Goal: Find specific page/section: Find specific page/section

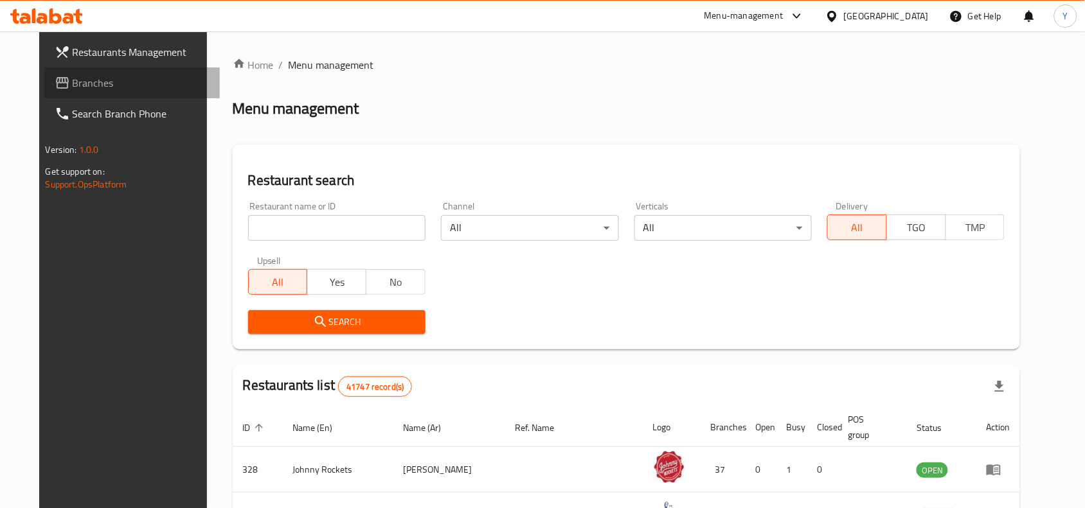
click at [88, 71] on link "Branches" at bounding box center [132, 82] width 176 height 31
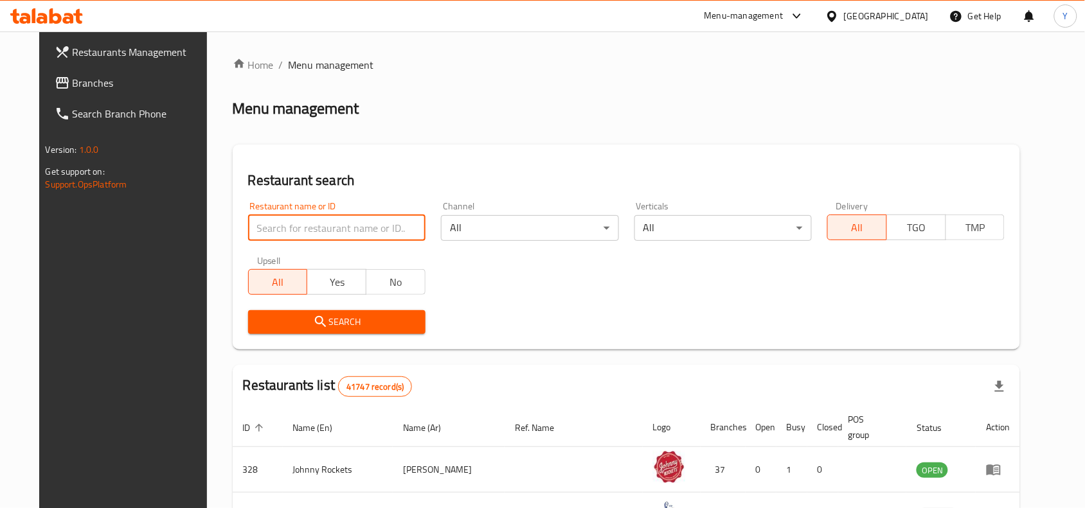
click at [373, 228] on input "search" at bounding box center [336, 228] width 177 height 26
paste input "Namaste Kitchen, Tourist Club Area ([GEOGRAPHIC_DATA])"
click at [368, 229] on input "Namaste Kitchen, Tourist Club Area ([GEOGRAPHIC_DATA])" at bounding box center [336, 228] width 177 height 26
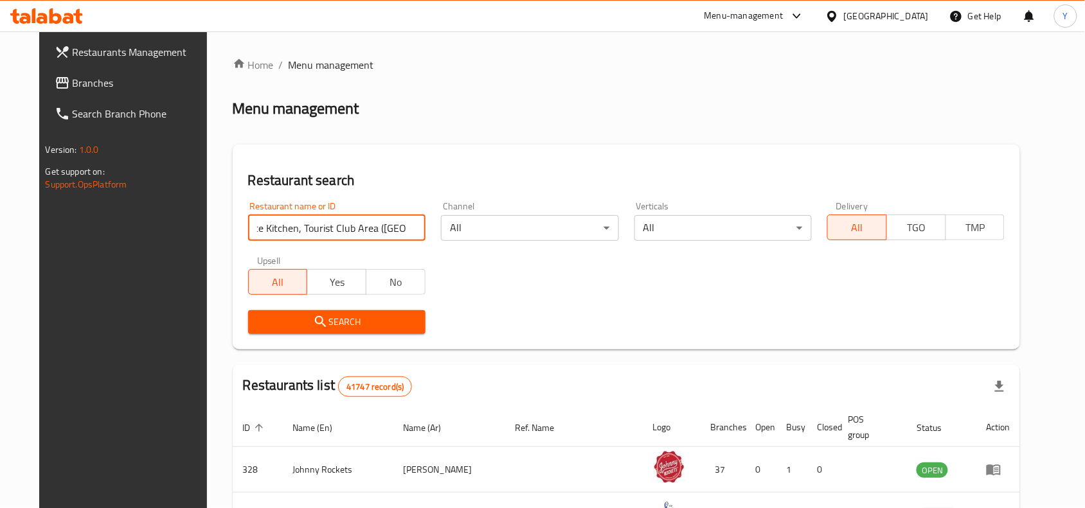
click at [368, 229] on input "Namaste Kitchen, Tourist Club Area ([GEOGRAPHIC_DATA])" at bounding box center [336, 228] width 177 height 26
click at [351, 233] on input "Namaste Kitchen, Tourist Club Area ([GEOGRAPHIC_DATA])" at bounding box center [336, 228] width 177 height 26
drag, startPoint x: 278, startPoint y: 227, endPoint x: 589, endPoint y: 225, distance: 311.6
click at [589, 225] on div "Restaurant name or ID Namaste Kitchen, Tourist Club Area ([GEOGRAPHIC_DATA]) Re…" at bounding box center [626, 268] width 772 height 148
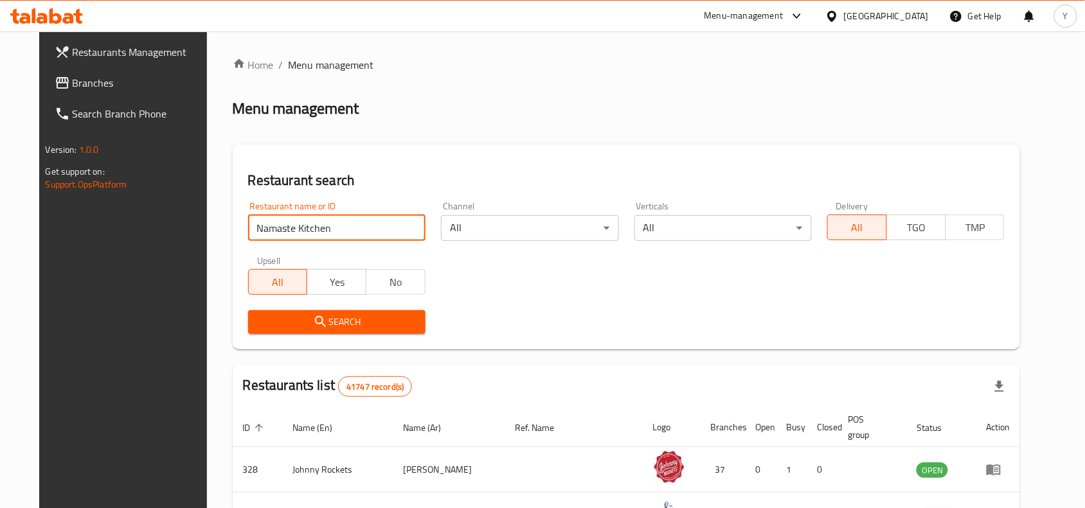
type input "Namaste Kitchen"
click button "Search" at bounding box center [336, 322] width 177 height 24
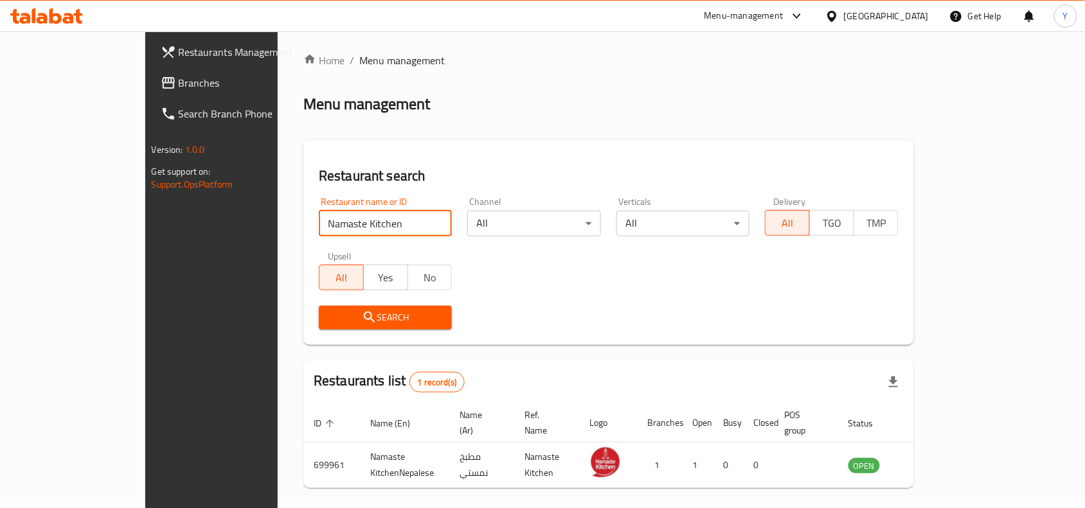
scroll to position [40, 0]
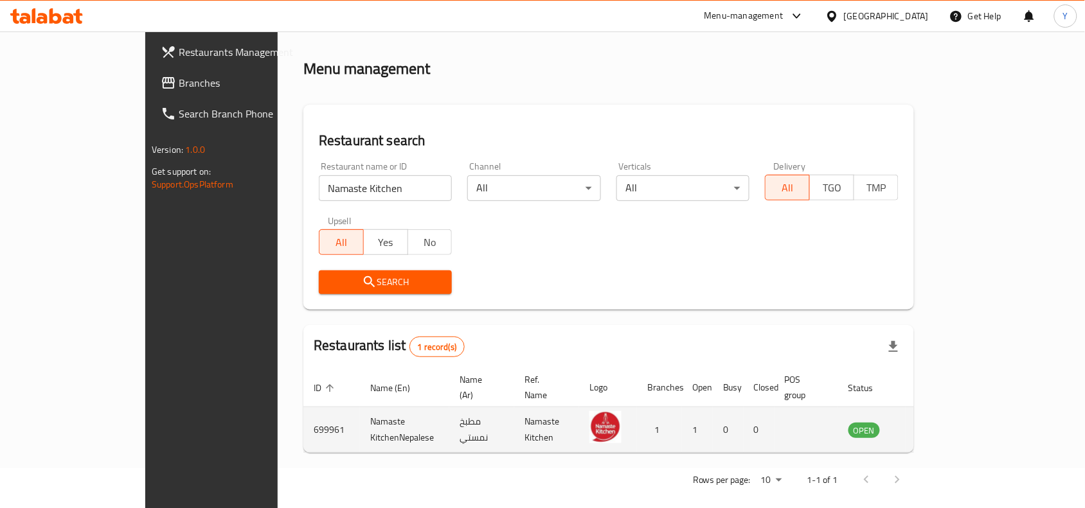
click at [930, 425] on icon "enhanced table" at bounding box center [923, 430] width 14 height 11
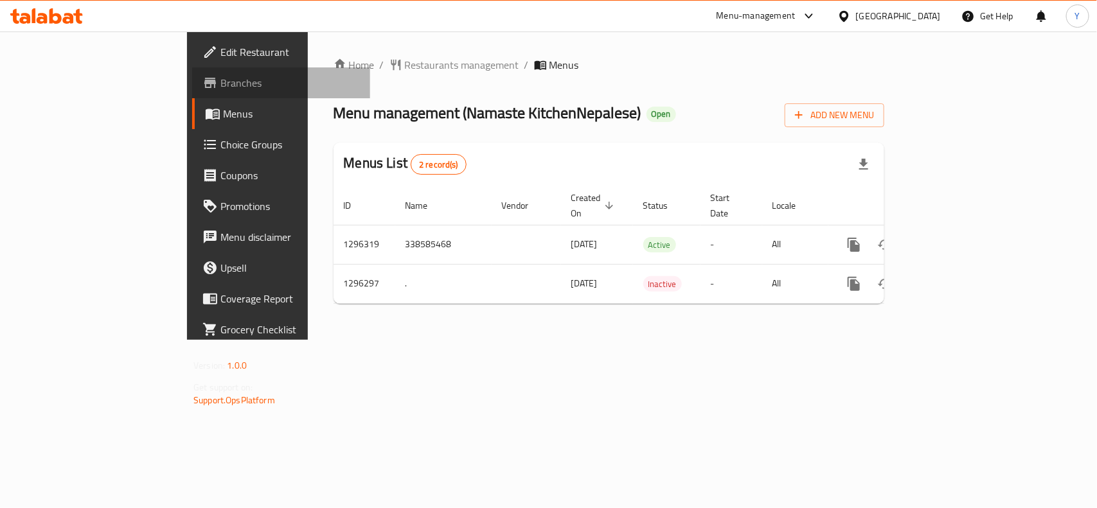
click at [192, 94] on link "Branches" at bounding box center [281, 82] width 178 height 31
